Goal: Check status

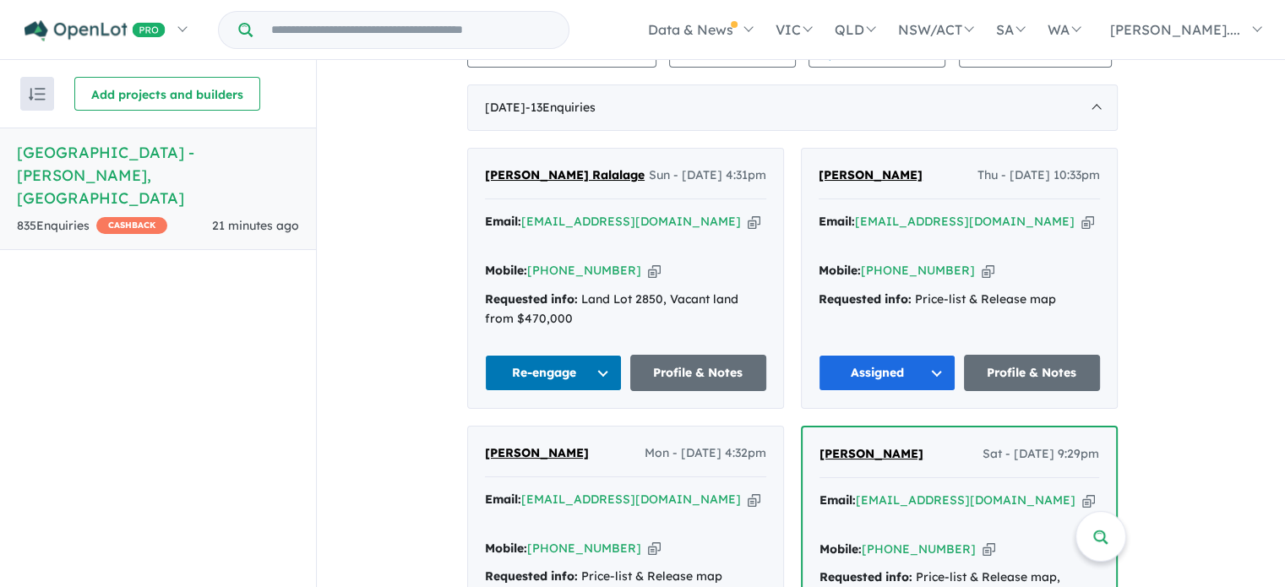
scroll to position [676, 0]
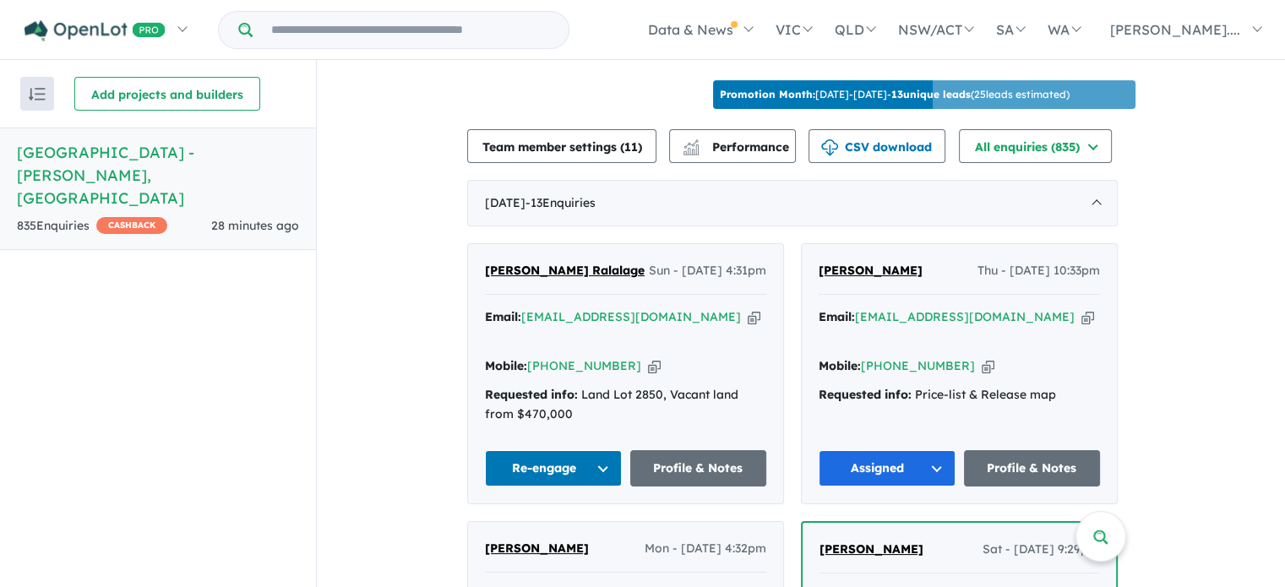
scroll to position [507, 0]
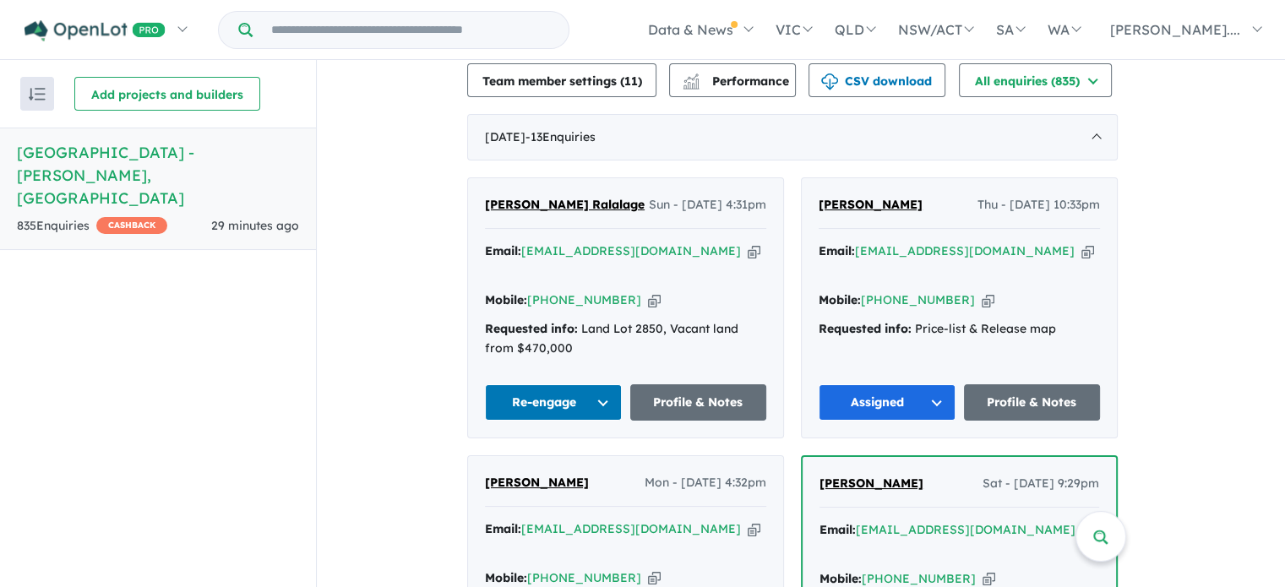
scroll to position [676, 0]
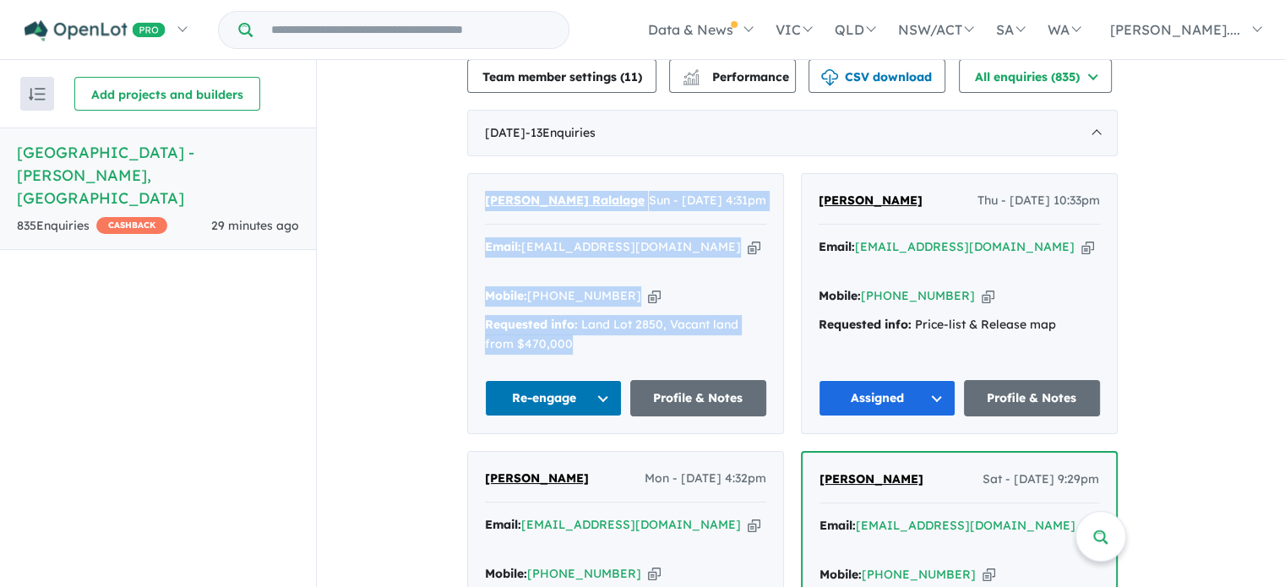
drag, startPoint x: 573, startPoint y: 335, endPoint x: 468, endPoint y: 165, distance: 200.2
copy div "Nilushika Senadee Ralalage Sun - 17/08/2025, 4:31pm Email: ar.nilu6@gmsil.com C…"
